Goal: Information Seeking & Learning: Learn about a topic

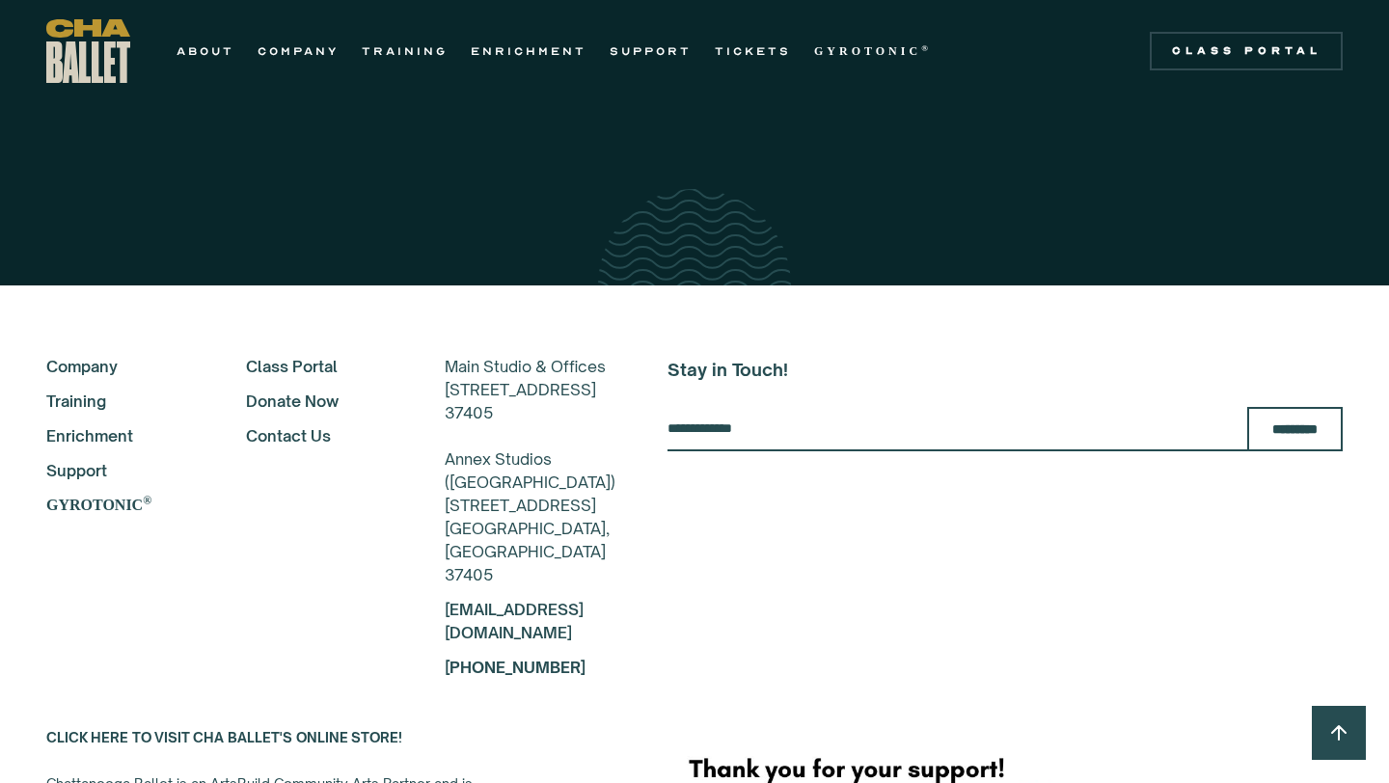
scroll to position [3322, 0]
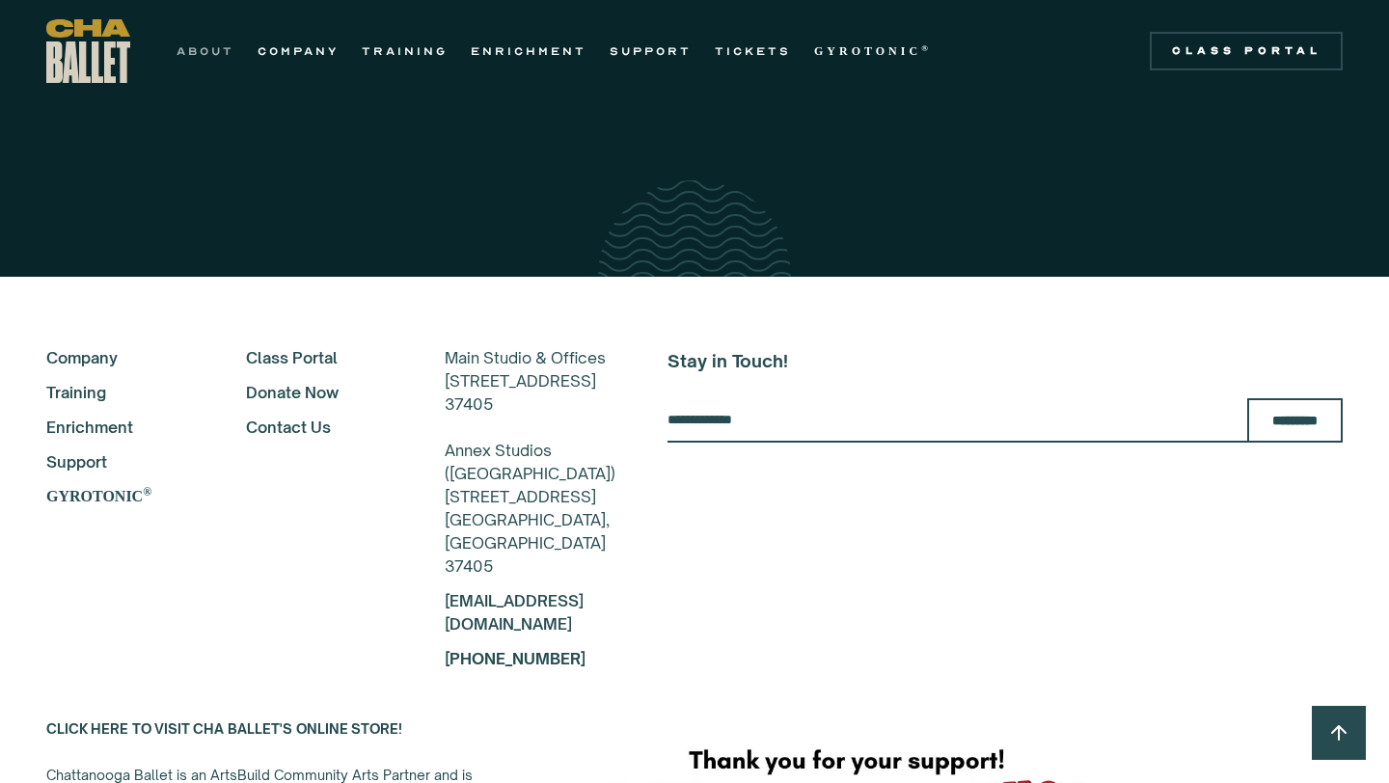
click at [207, 49] on link "ABOUT" at bounding box center [206, 51] width 58 height 23
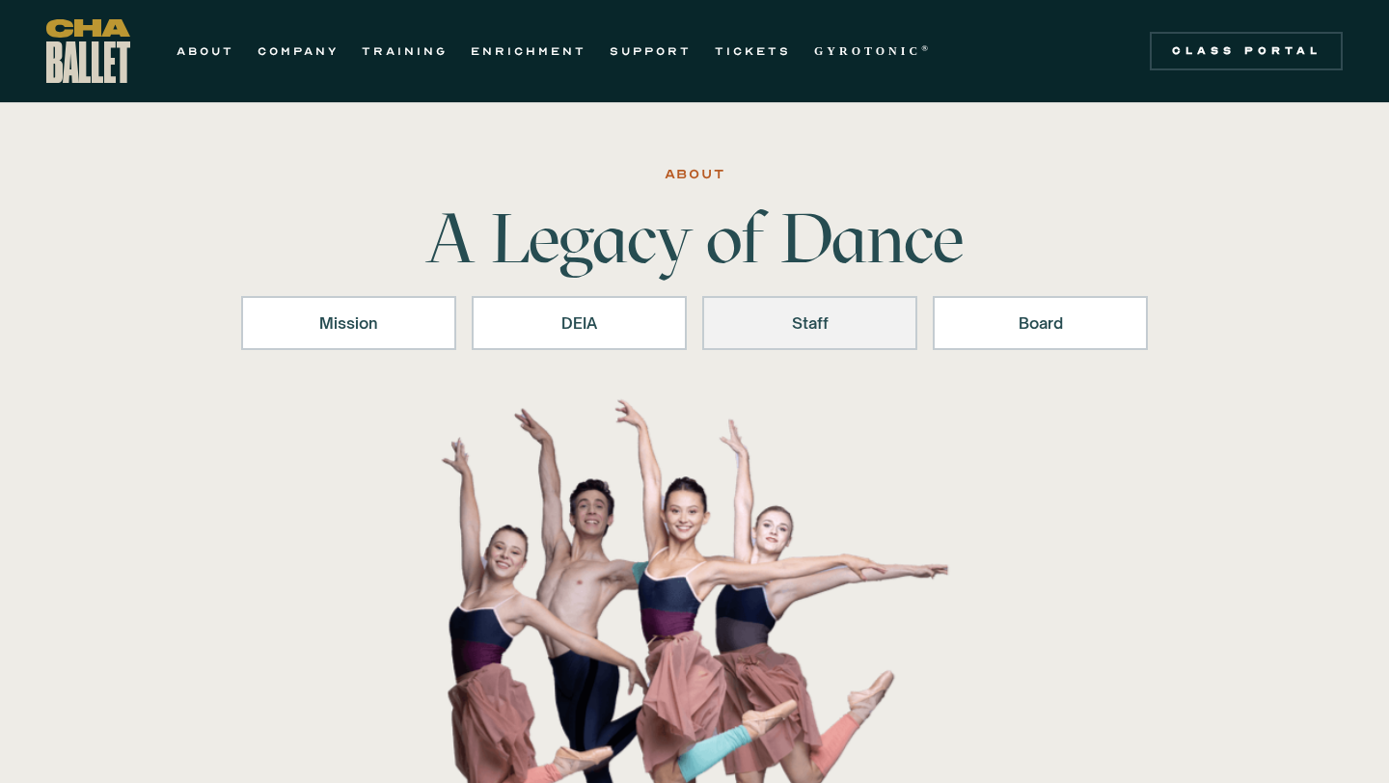
click at [781, 338] on link "Staff" at bounding box center [809, 323] width 215 height 54
click at [427, 41] on link "TRAINING" at bounding box center [405, 51] width 86 height 23
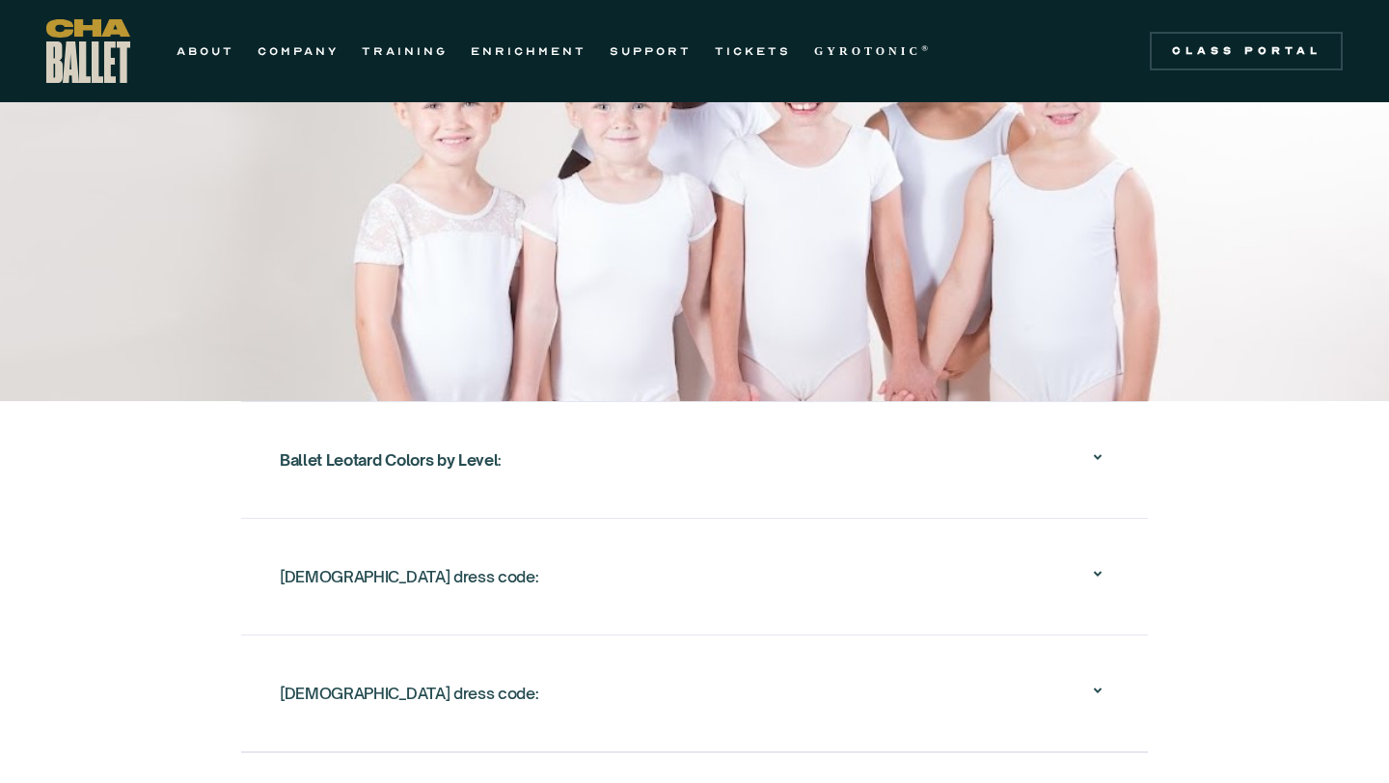
scroll to position [2939, 0]
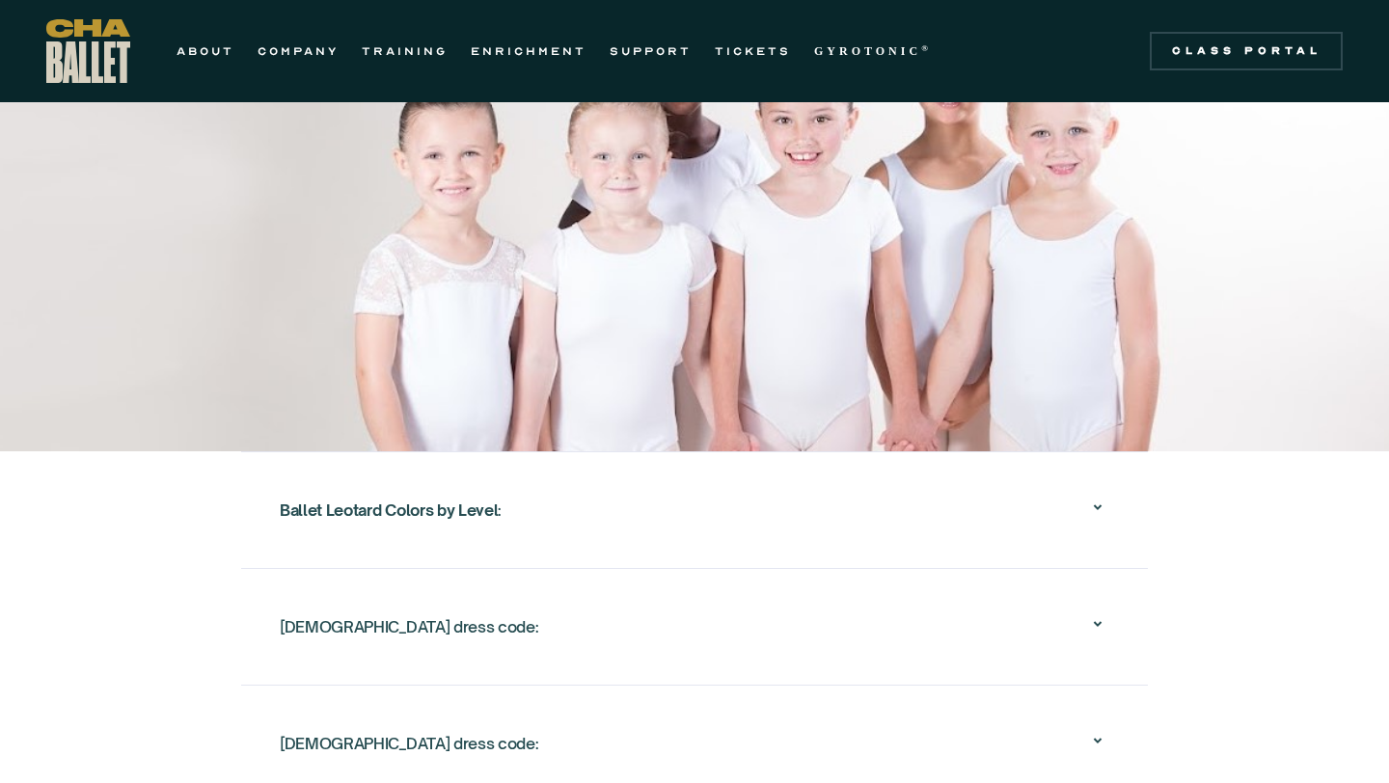
click at [648, 483] on div "Ballet Leotard Colors by Level :" at bounding box center [695, 510] width 830 height 62
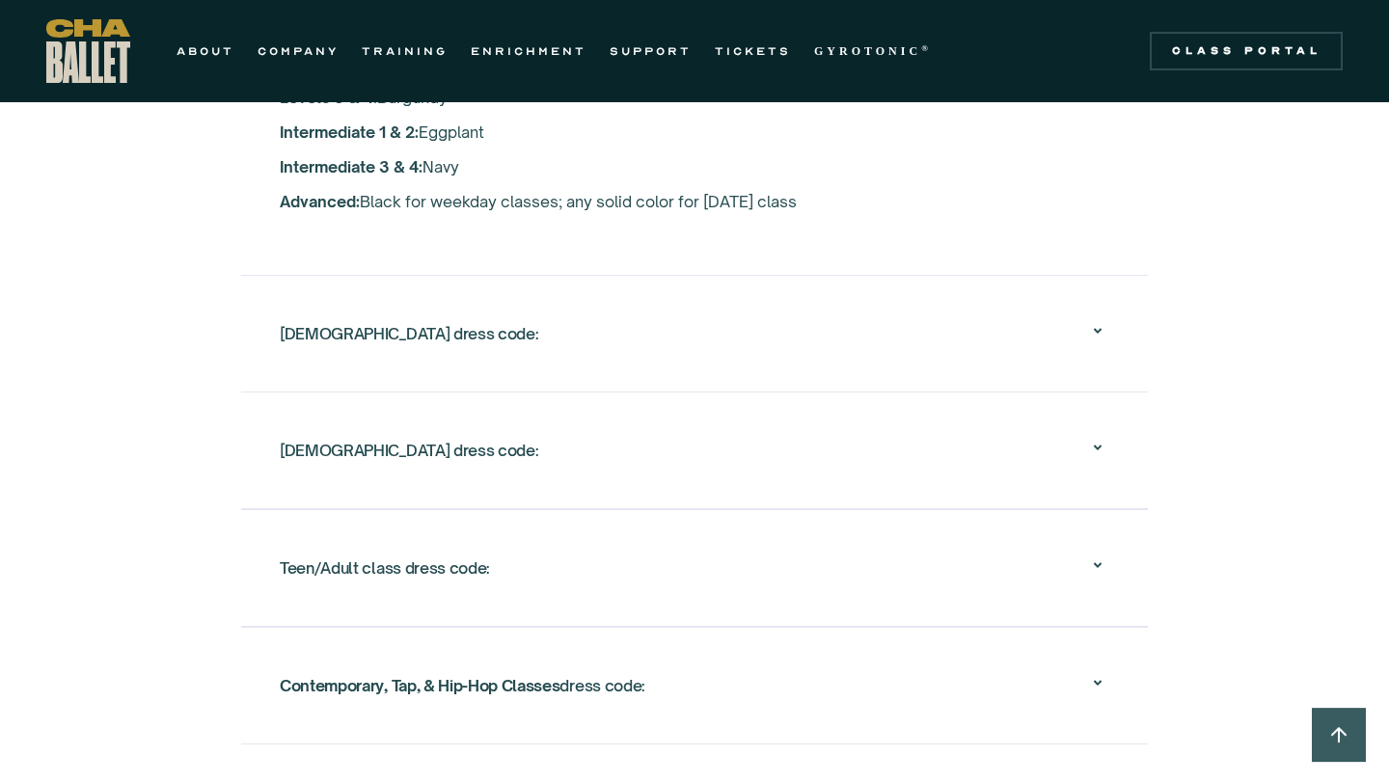
scroll to position [3577, 0]
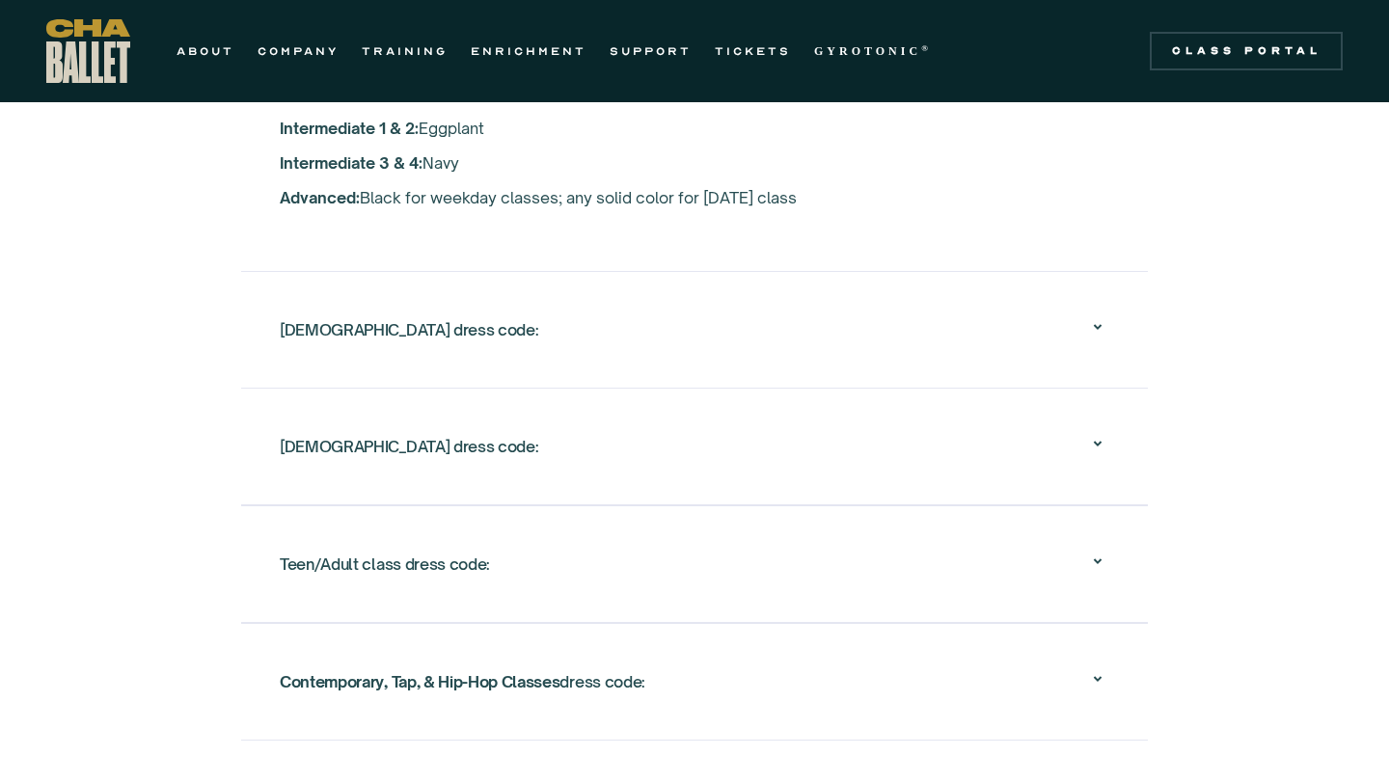
click at [573, 324] on div "Female dress code:" at bounding box center [695, 330] width 830 height 62
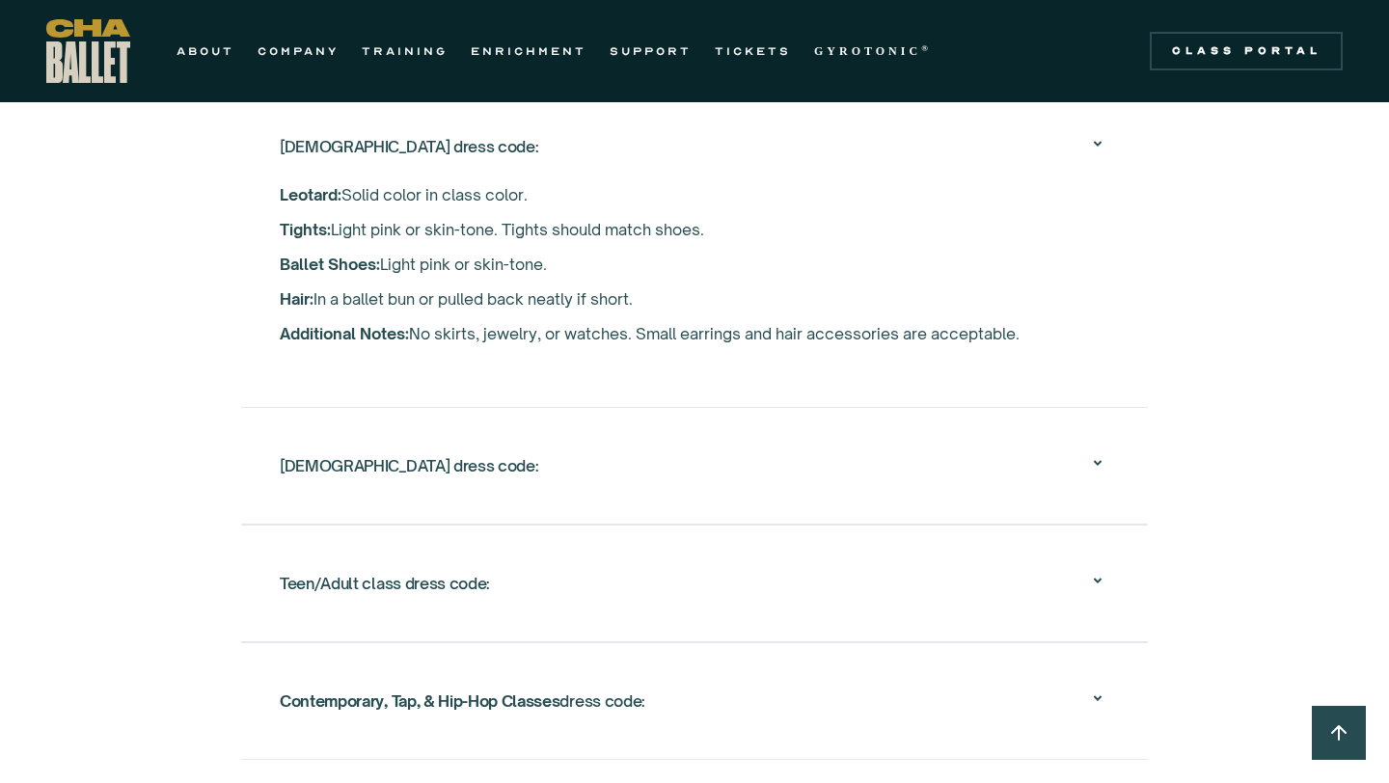
scroll to position [3420, 0]
click at [300, 448] on div "Male dress code:" at bounding box center [409, 465] width 259 height 35
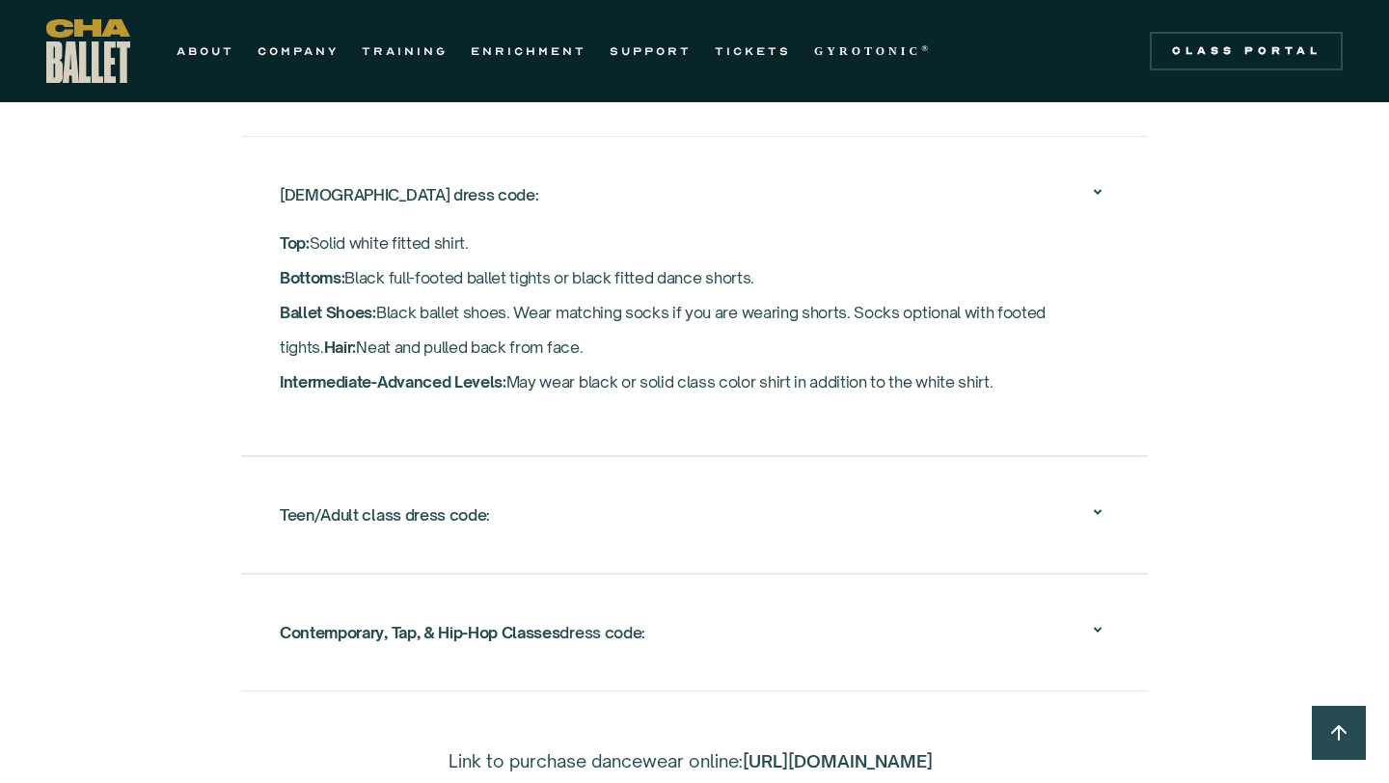
scroll to position [3539, 0]
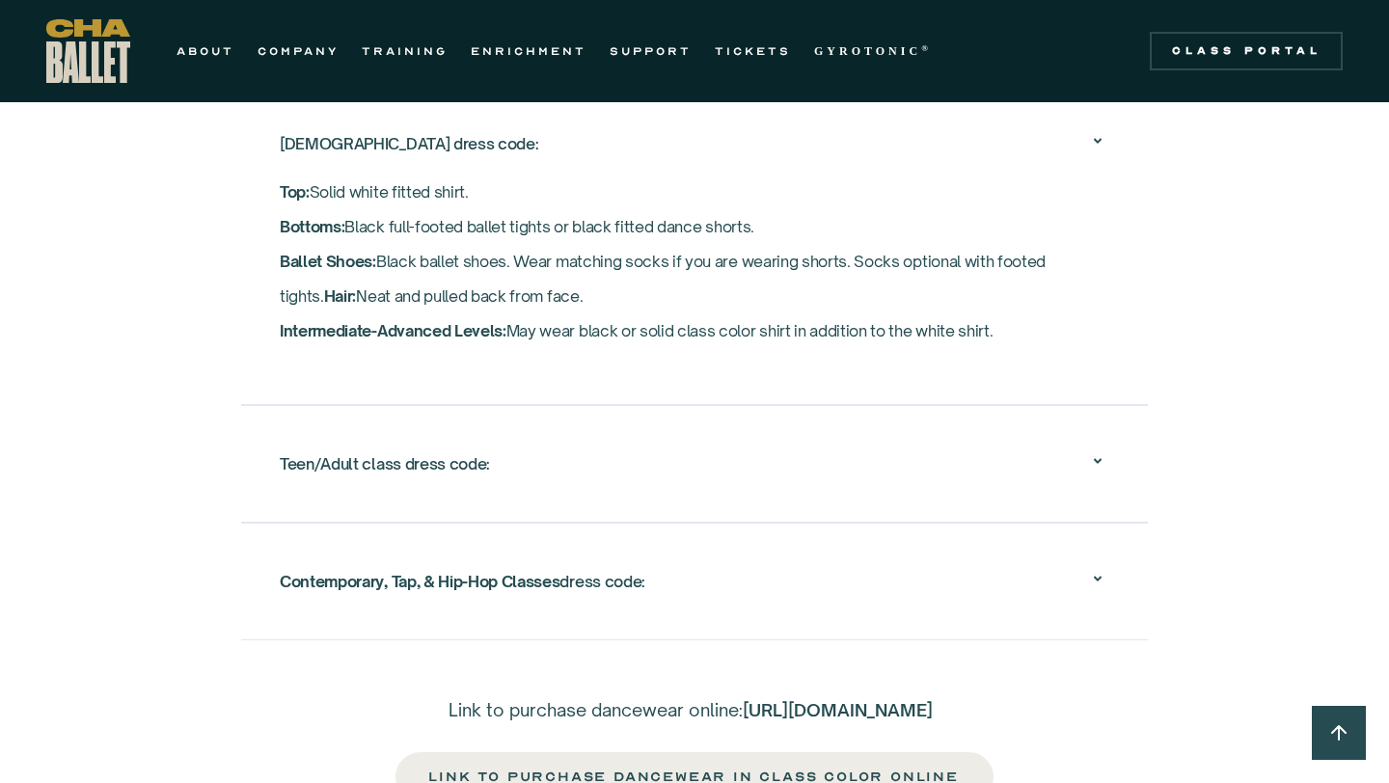
click at [300, 447] on div "Teen/Adult class dress code:" at bounding box center [385, 464] width 210 height 35
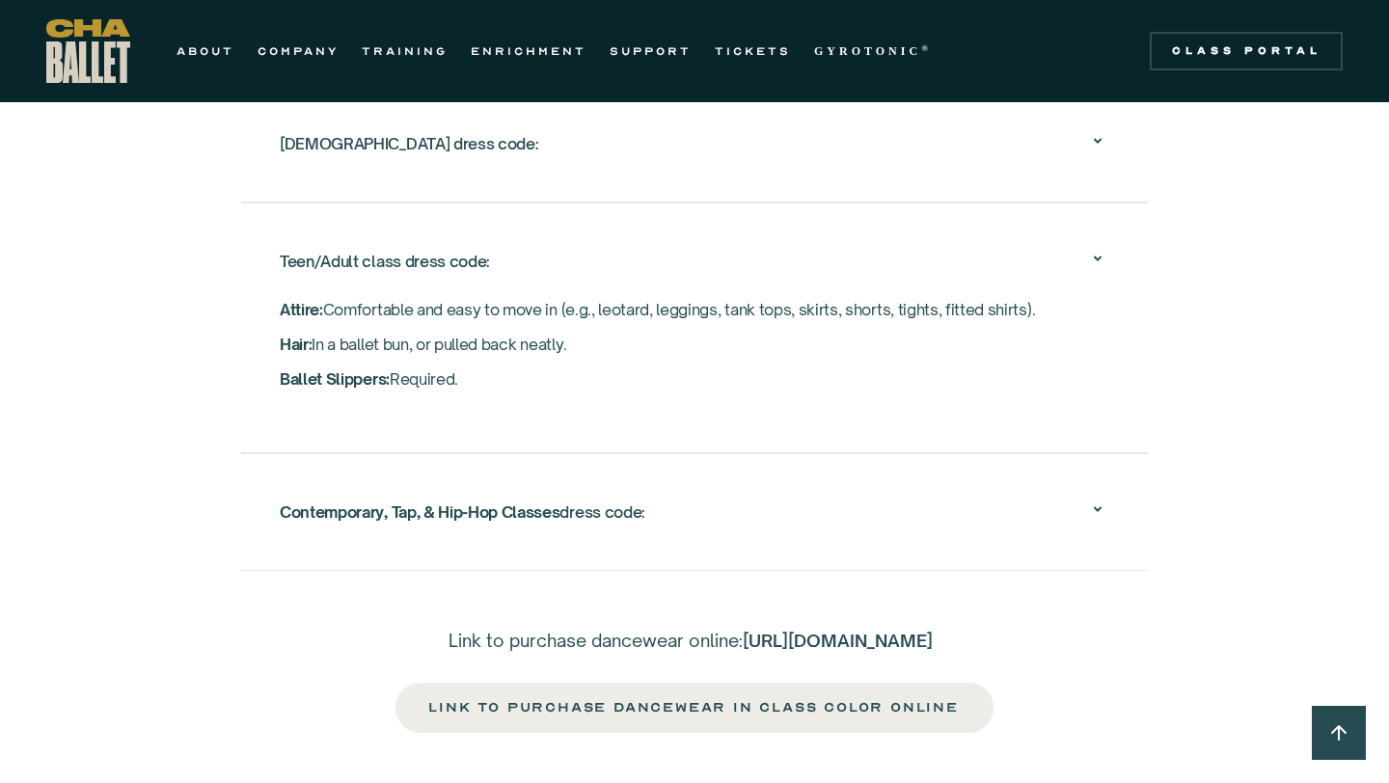
scroll to position [3662, 0]
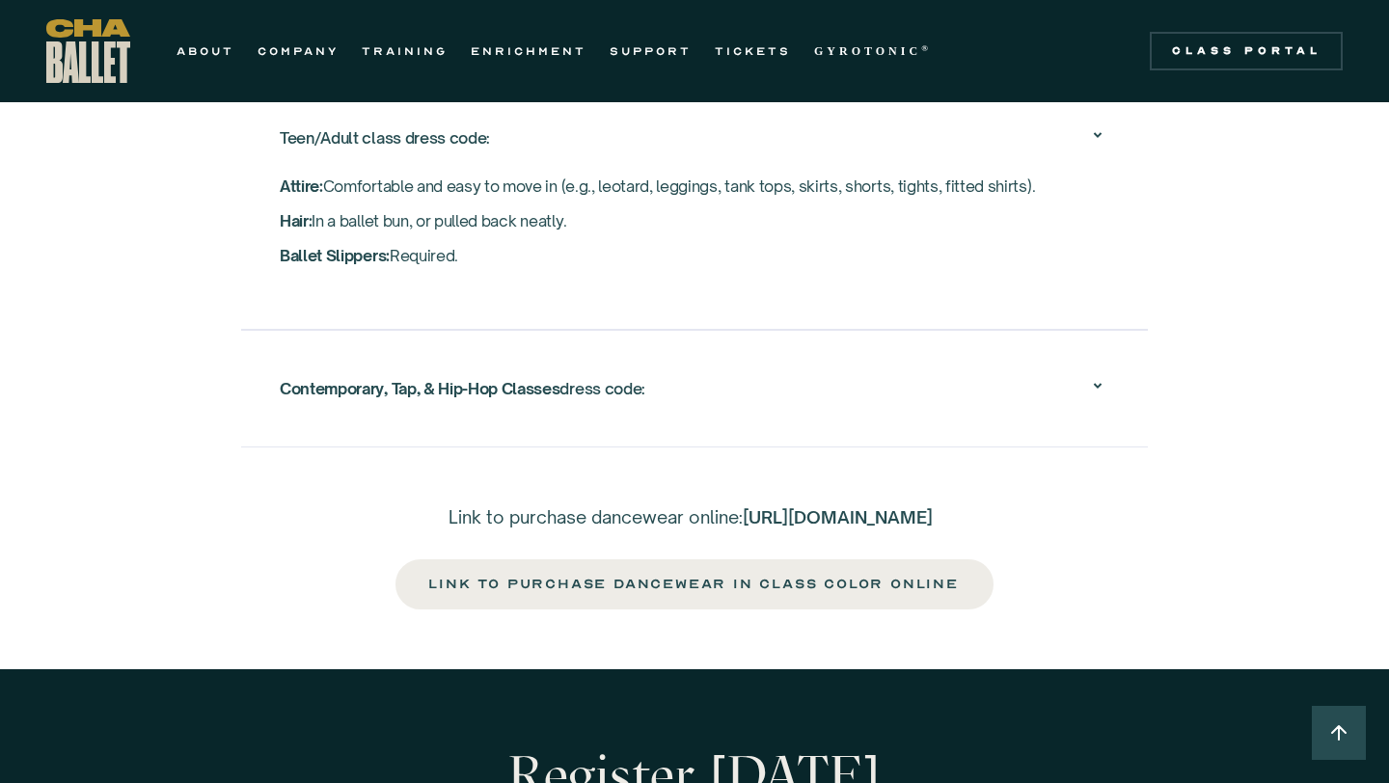
click at [361, 379] on strong "Contemporary, Tap, & Hip-Hop Classes" at bounding box center [420, 388] width 280 height 19
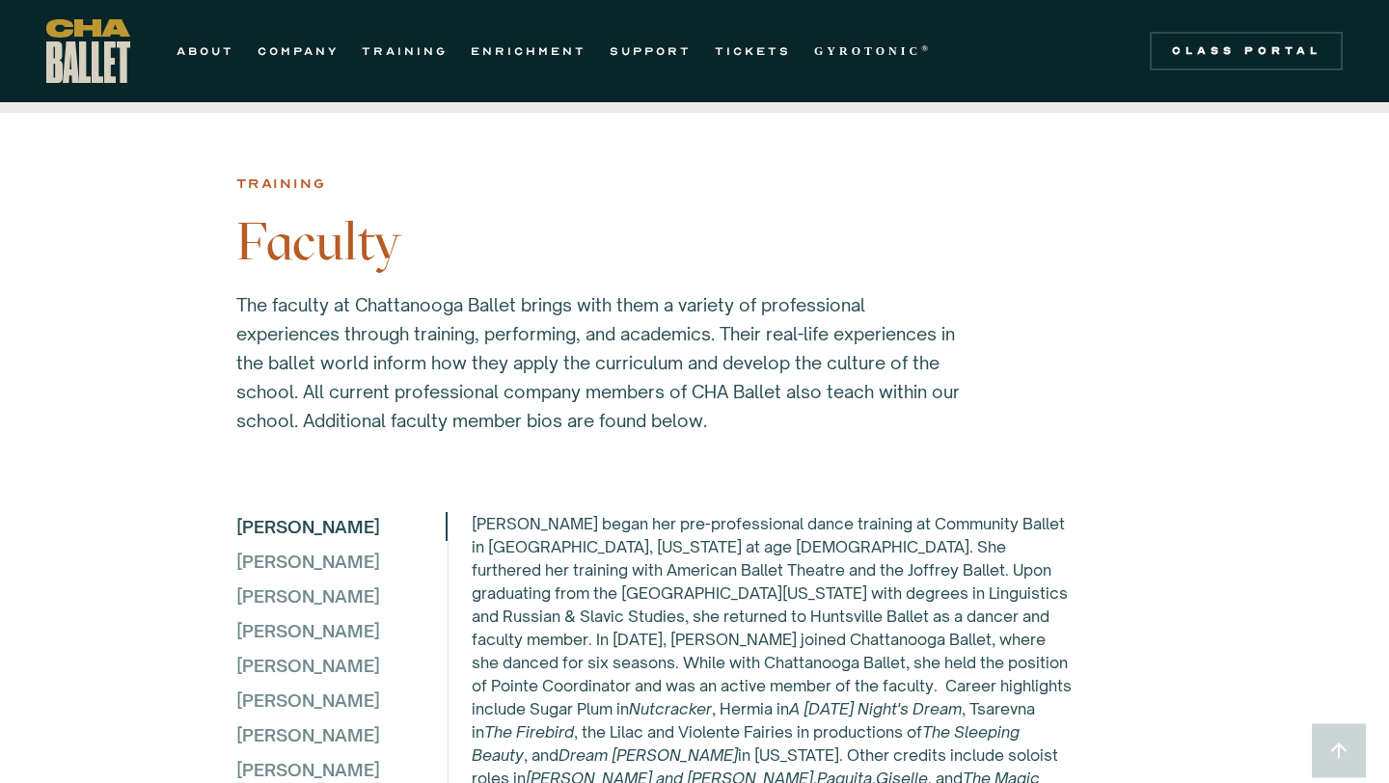
scroll to position [5711, 0]
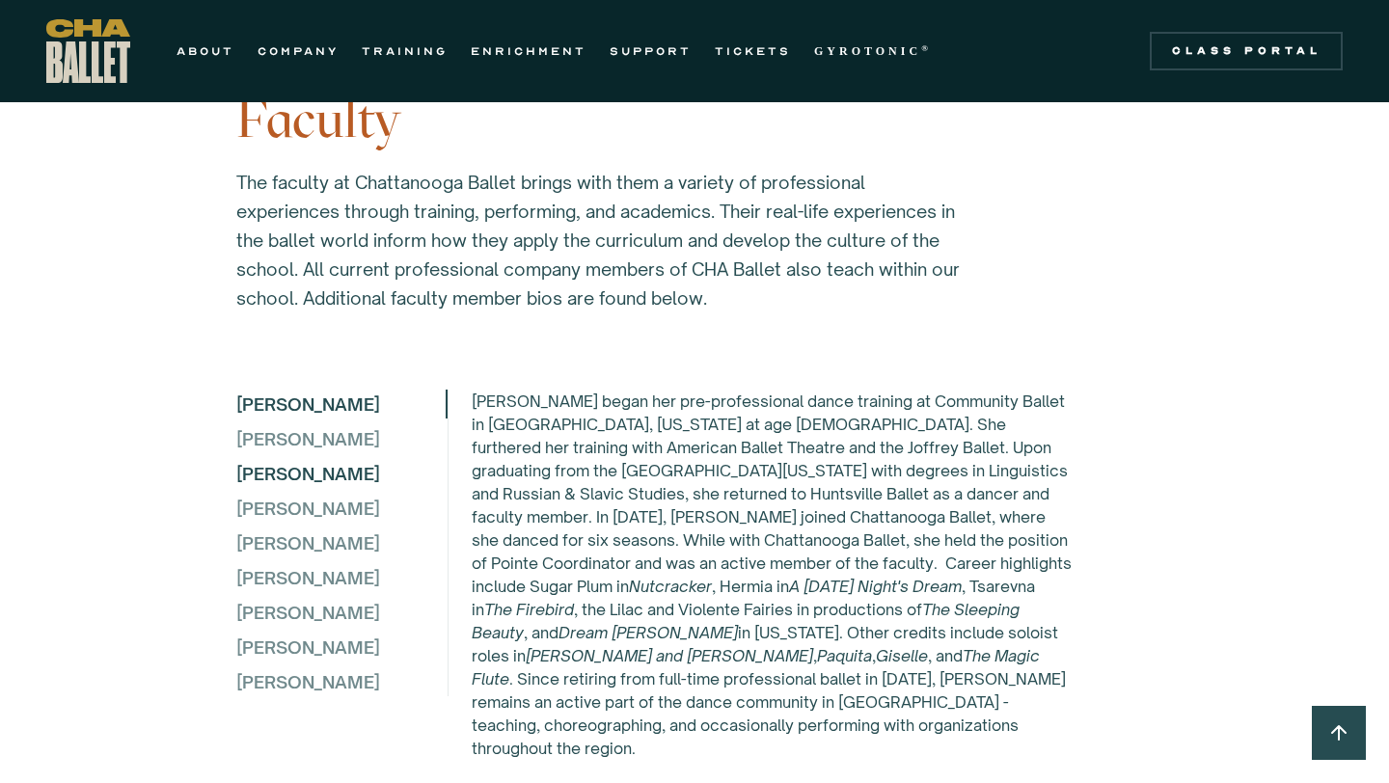
click at [268, 465] on div "Lydia Campbell" at bounding box center [340, 473] width 209 height 29
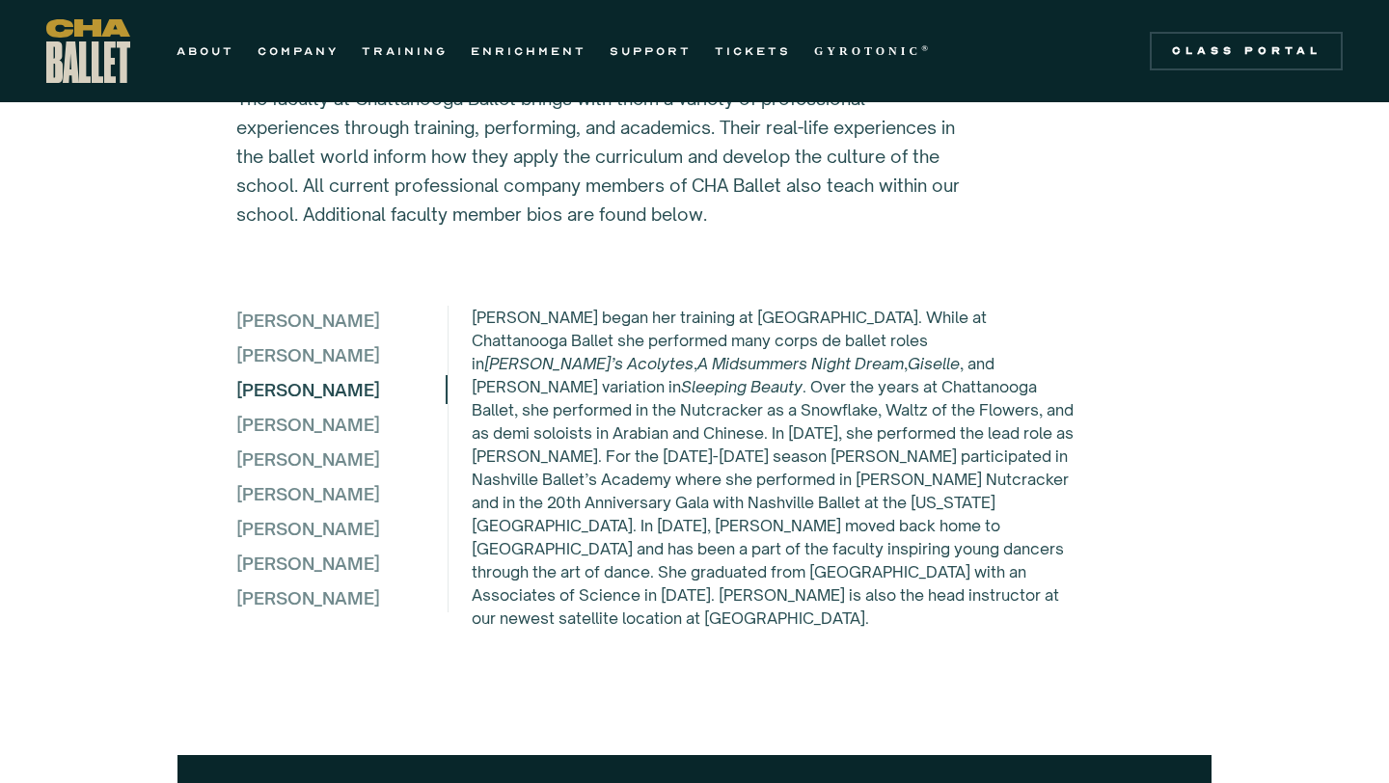
scroll to position [5130, 0]
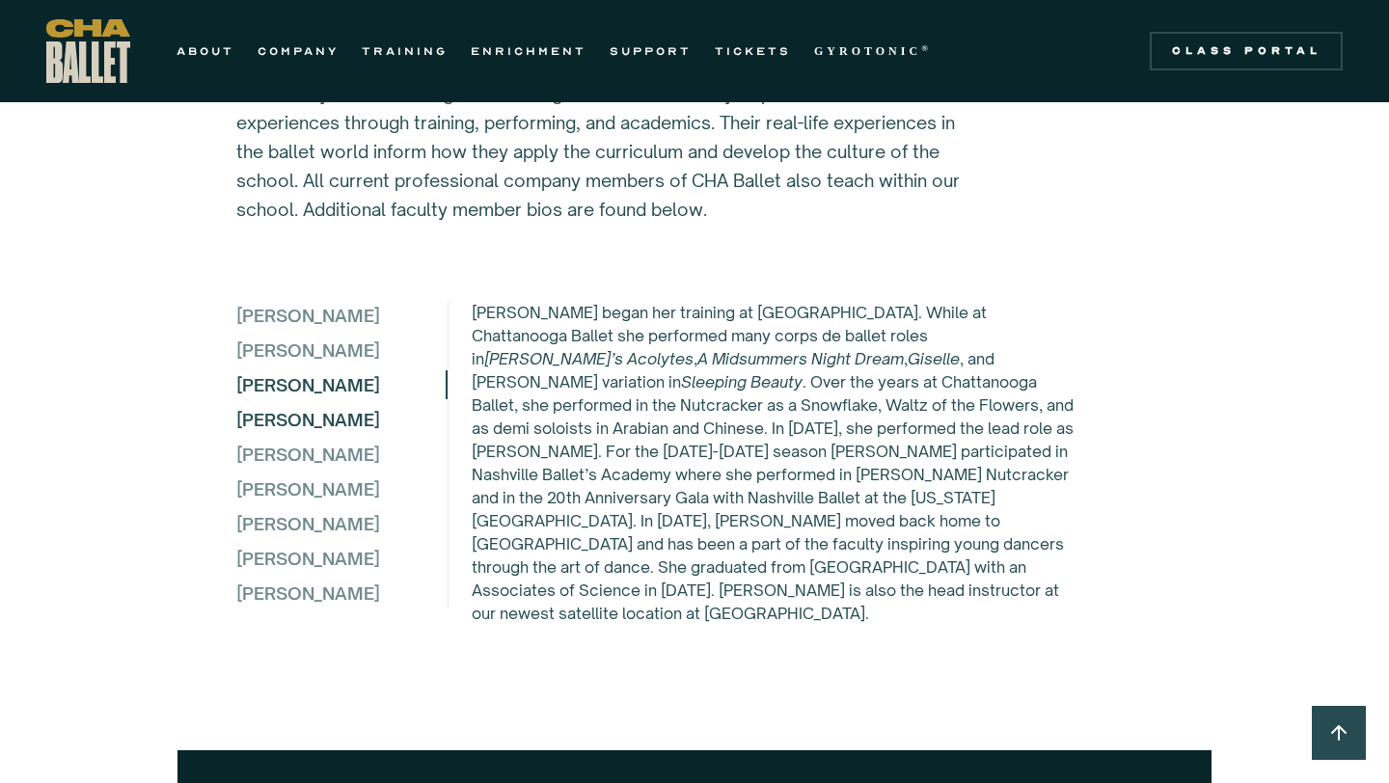
click at [320, 410] on div "Dillon Davis" at bounding box center [340, 419] width 209 height 29
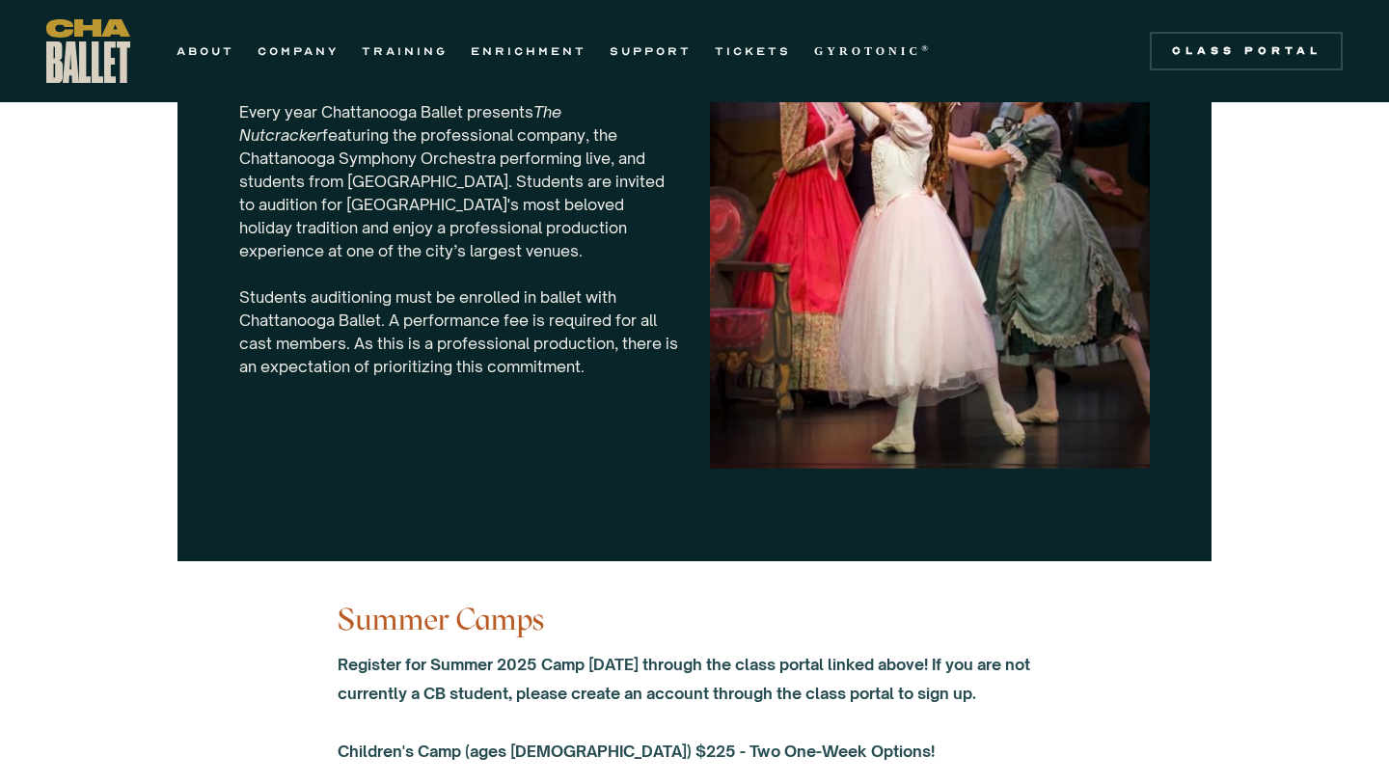
scroll to position [6224, 0]
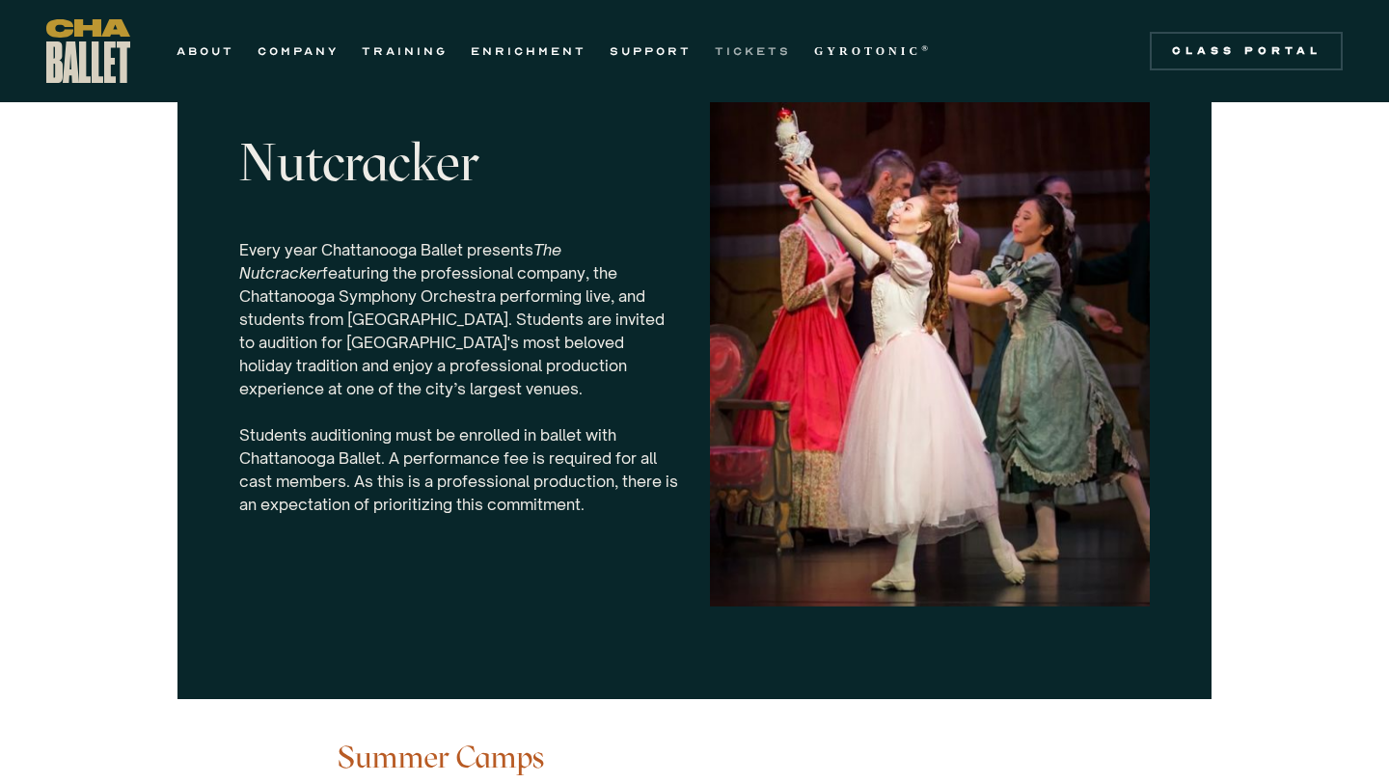
click at [750, 52] on link "TICKETS" at bounding box center [753, 51] width 76 height 23
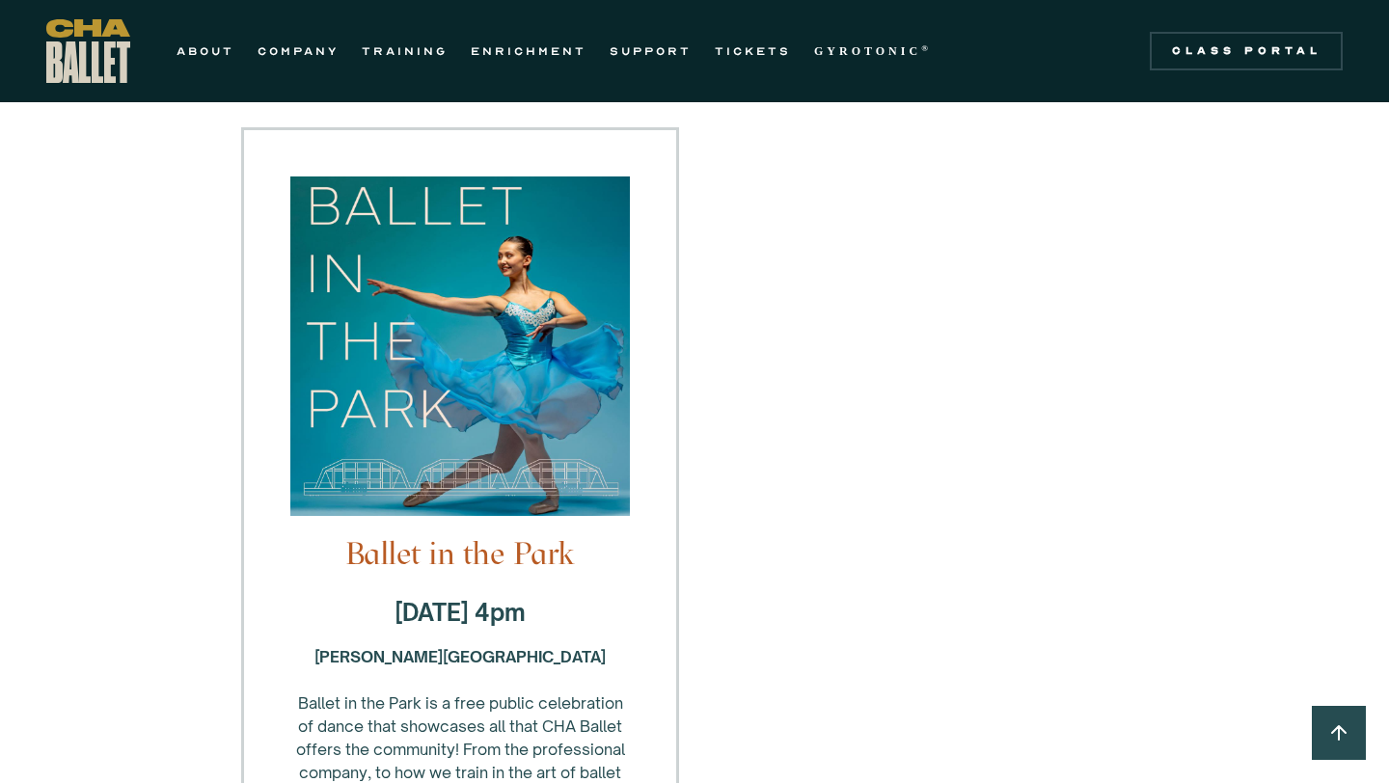
scroll to position [2528, 0]
